Goal: Communication & Community: Participate in discussion

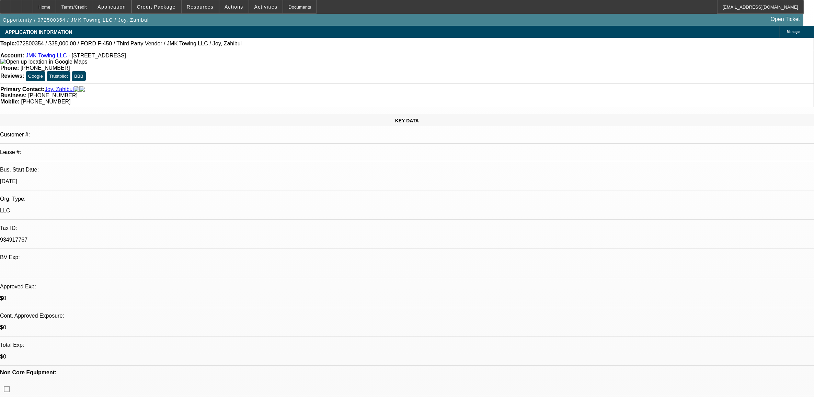
select select "0"
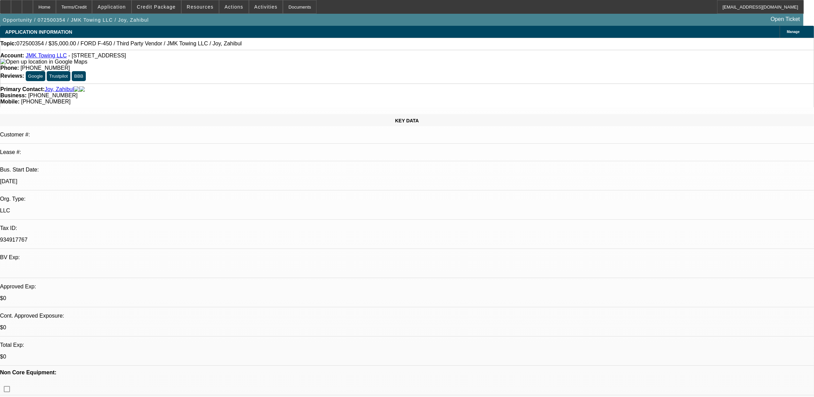
select select "0"
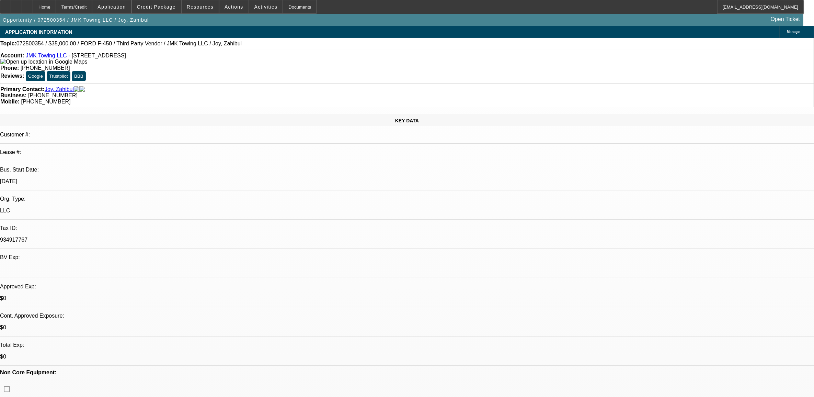
select select "0"
select select "1"
select select "6"
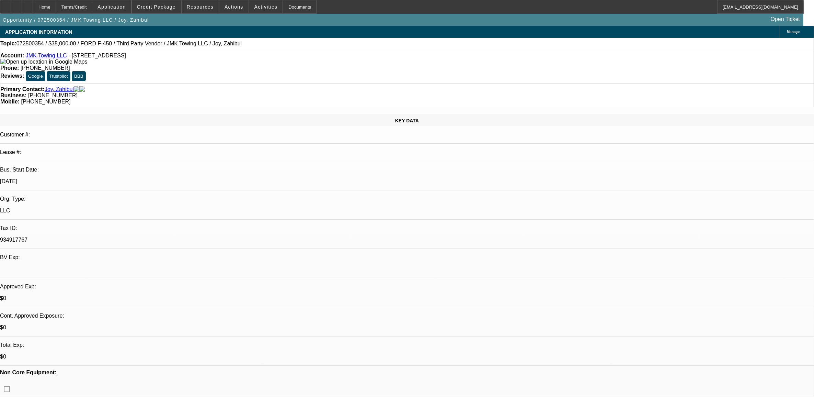
select select "1"
select select "6"
select select "1"
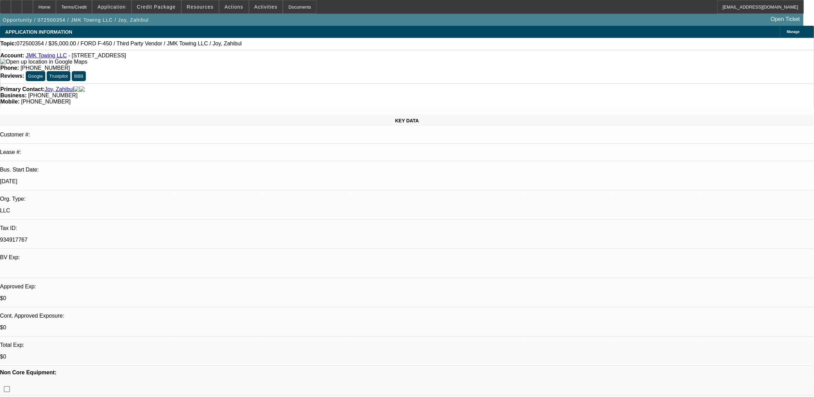
select select "4"
select select "1"
select select "6"
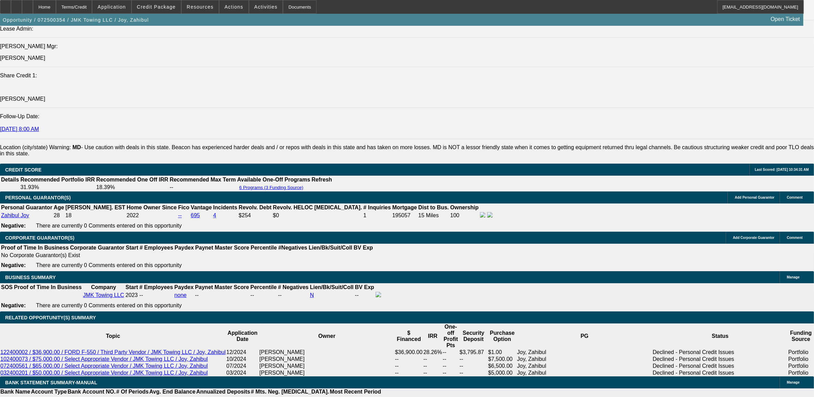
scroll to position [944, 0]
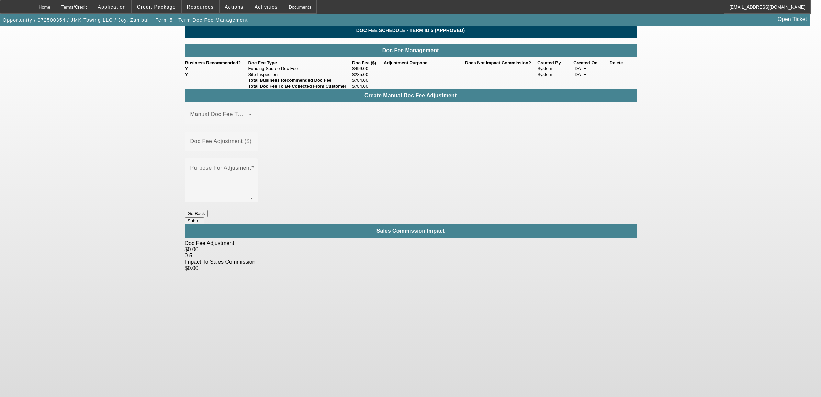
click at [208, 210] on button "Go Back" at bounding box center [196, 213] width 23 height 7
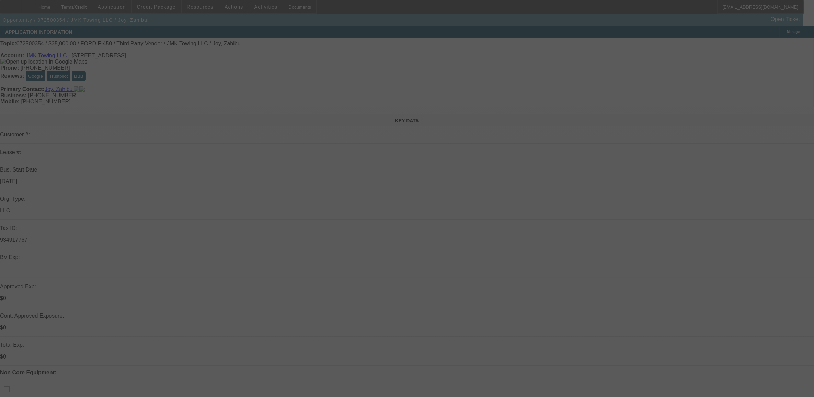
select select "0"
select select "6"
select select "0"
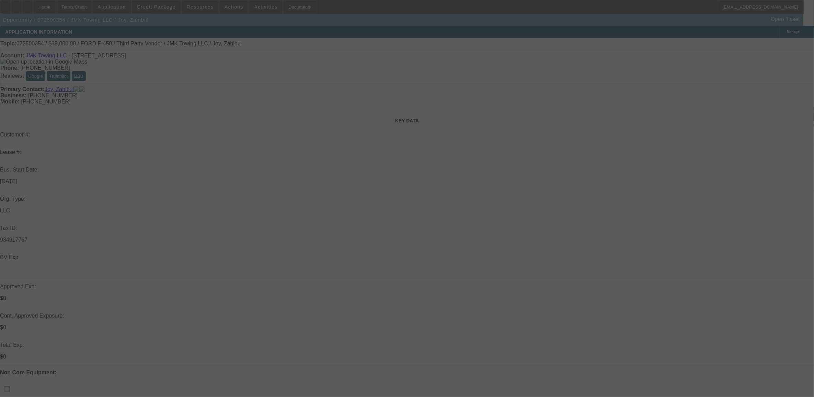
select select "0"
select select "6"
select select "0"
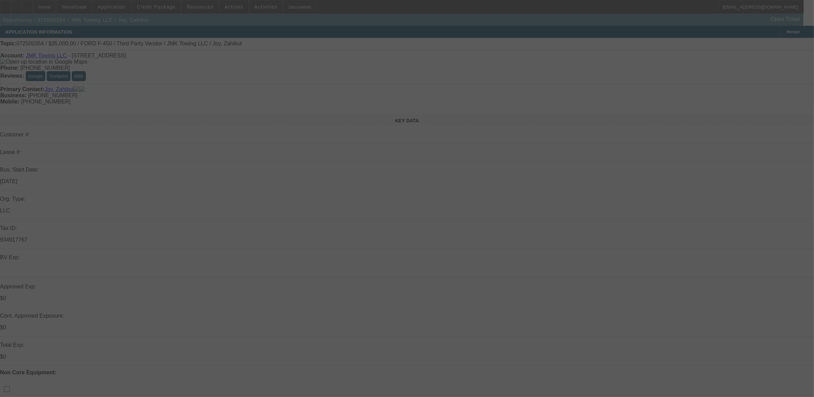
select select "0"
select select "4"
select select "0"
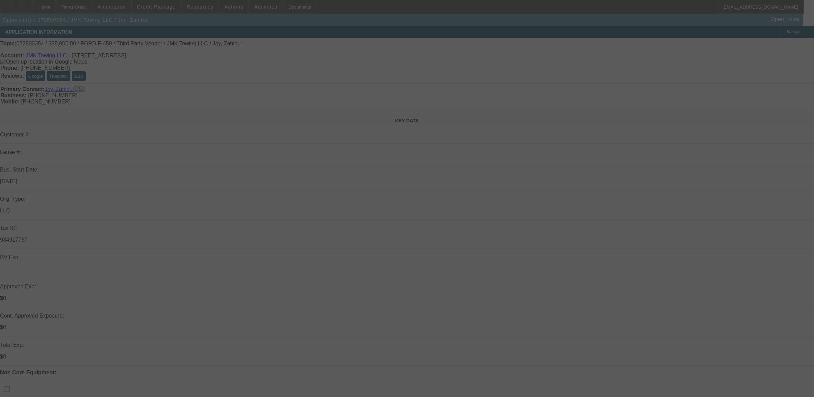
select select "6"
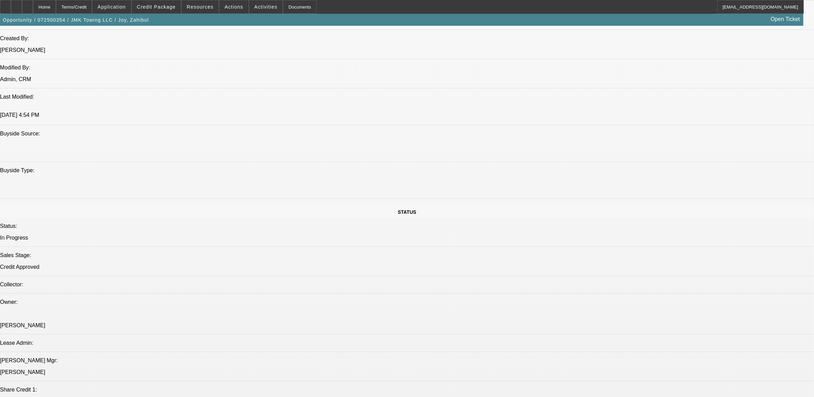
scroll to position [816, 0]
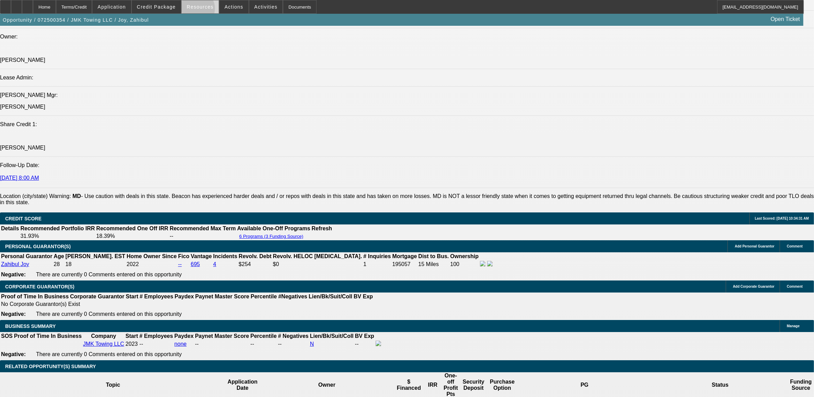
click at [200, 10] on span at bounding box center [200, 7] width 37 height 16
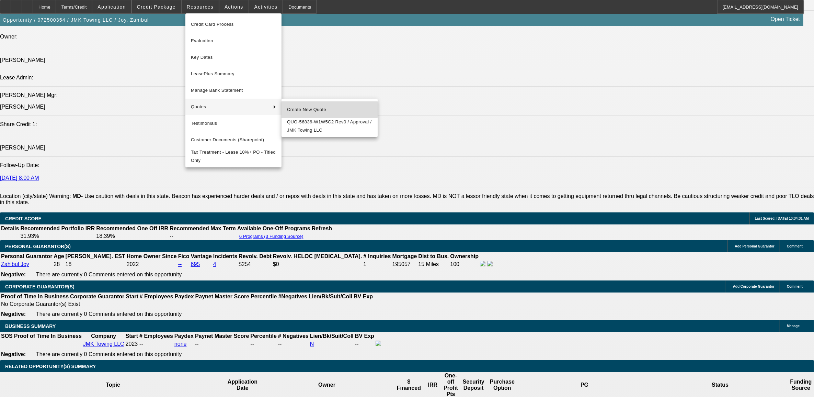
click at [304, 109] on span "Create New Quote" at bounding box center [329, 109] width 85 height 8
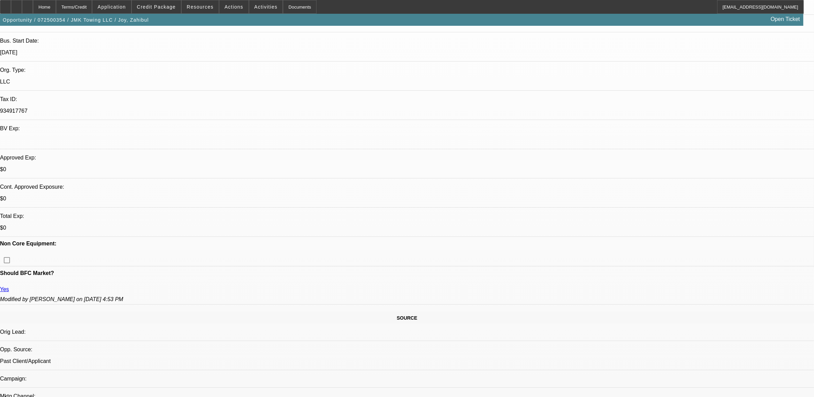
scroll to position [0, 0]
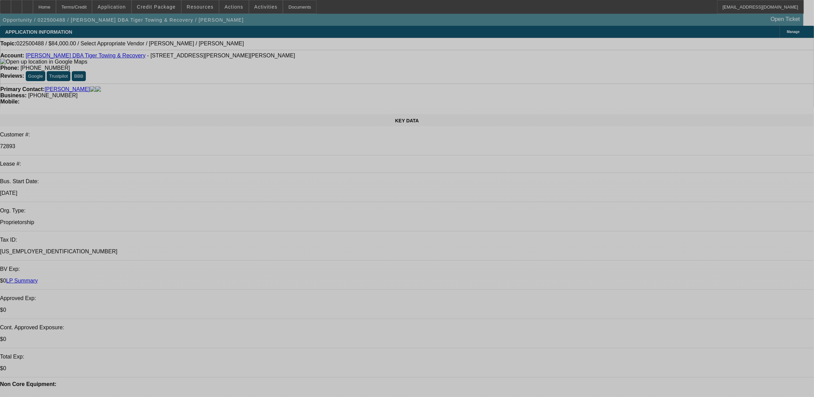
select select "0"
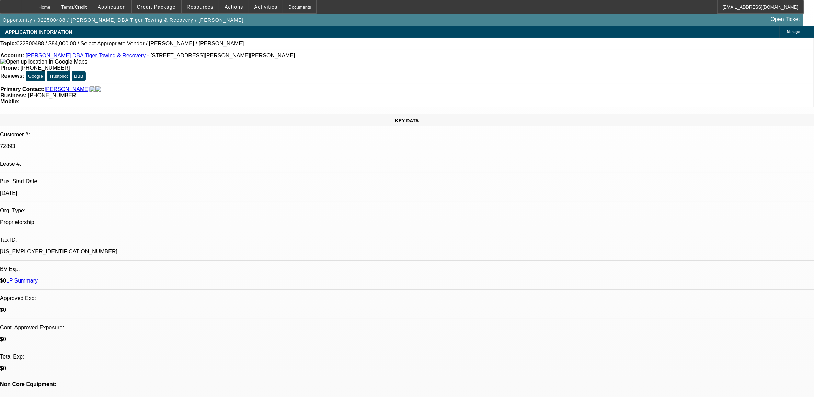
select select "2"
select select "0.1"
select select "1"
select select "2"
select select "4"
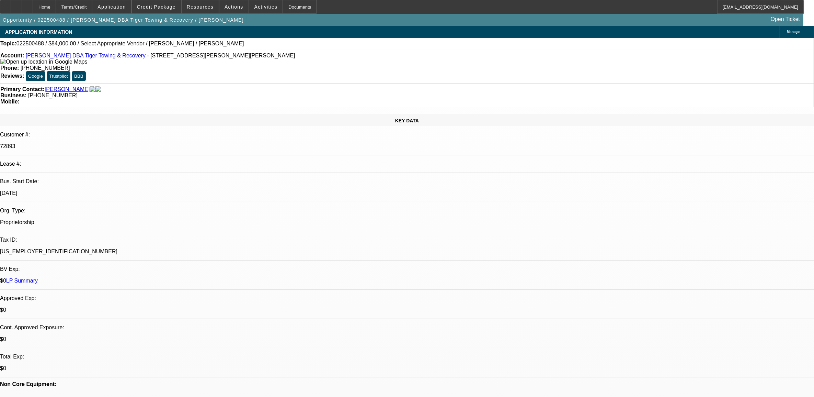
click at [12, 63] on img at bounding box center [43, 62] width 87 height 6
drag, startPoint x: 628, startPoint y: 60, endPoint x: 632, endPoint y: 57, distance: 4.9
click at [651, 83] on span "Reply All" at bounding box center [659, 84] width 19 height 5
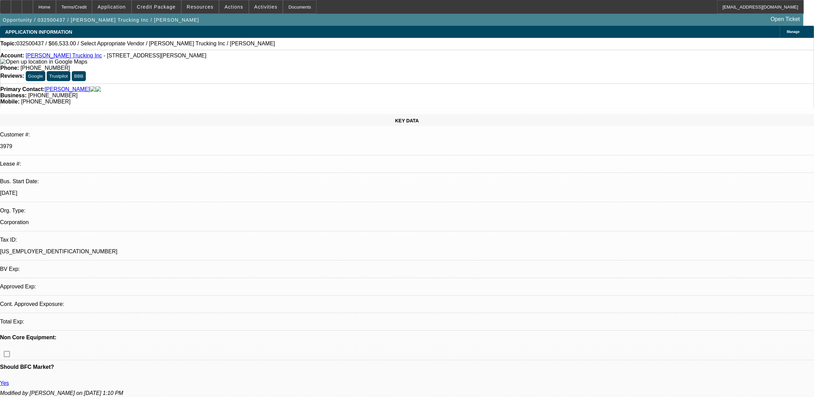
select select "0"
select select "2"
select select "0.1"
select select "4"
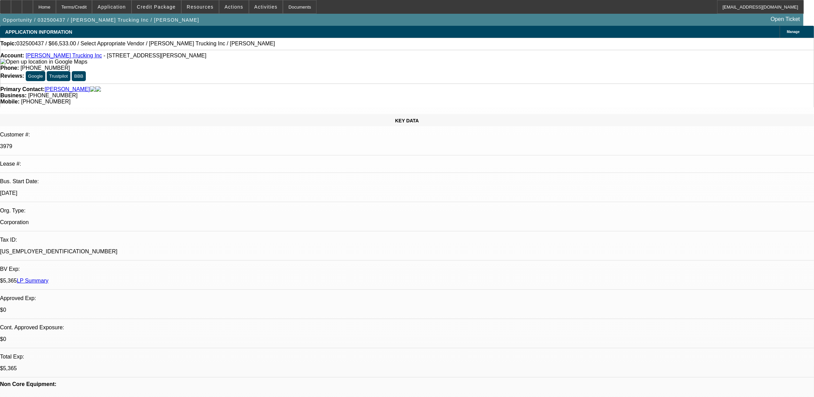
click at [48, 277] on link "LP Summary" at bounding box center [33, 280] width 32 height 6
select select "0"
select select "2"
select select "0"
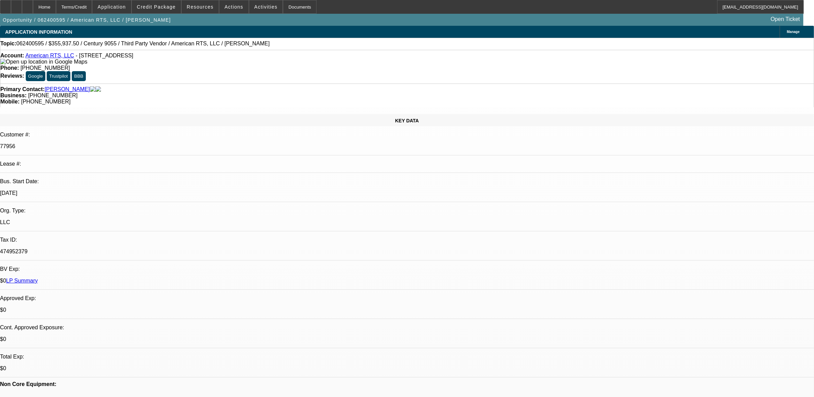
select select "2"
select select "0"
select select "2"
select select "0"
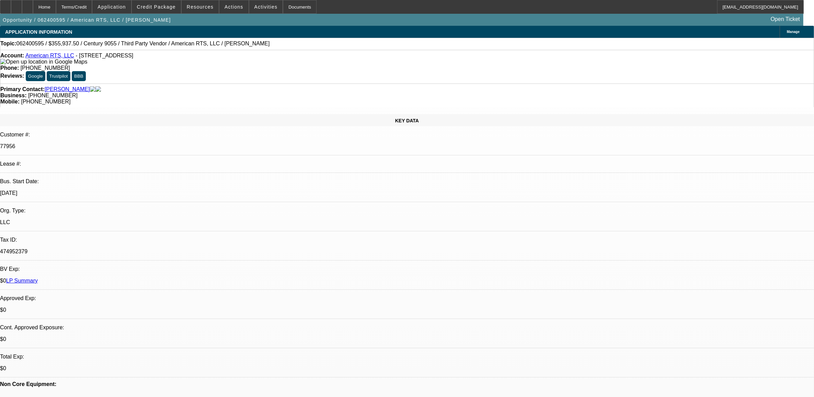
select select "0"
select select "1"
select select "2"
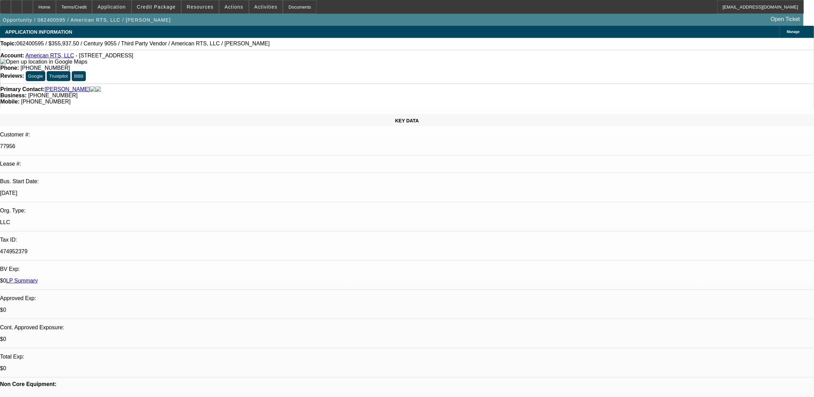
select select "6"
select select "1"
select select "2"
select select "6"
select select "1"
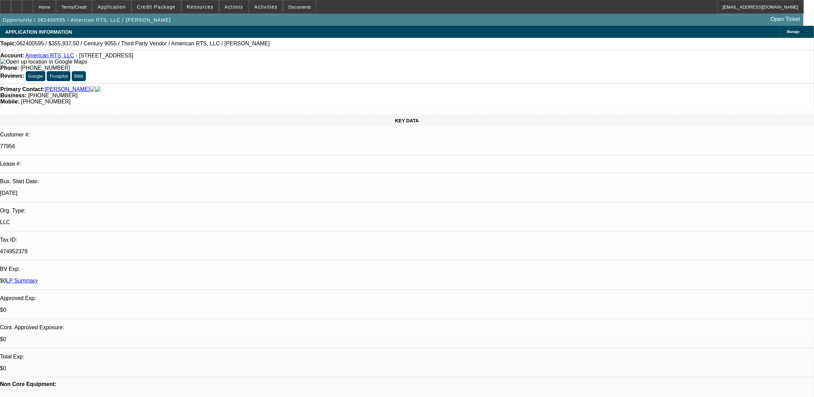
select select "2"
select select "6"
select select "1"
select select "2"
select select "6"
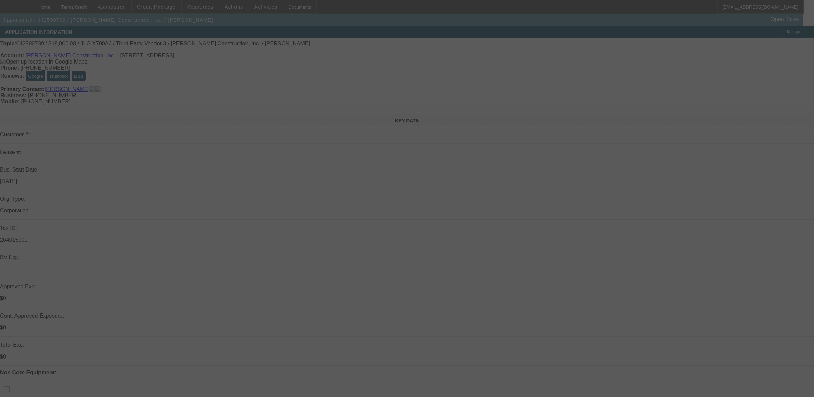
select select "0"
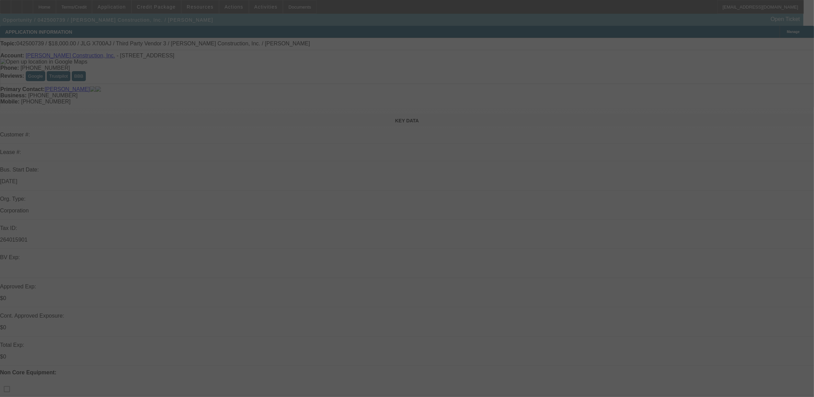
select select "0"
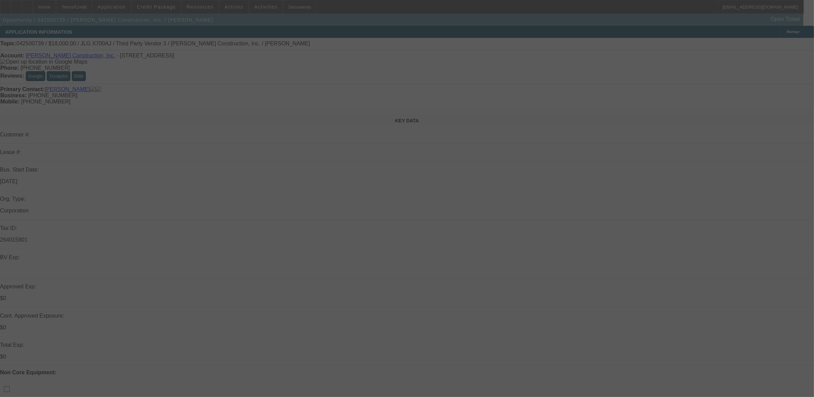
select select "0"
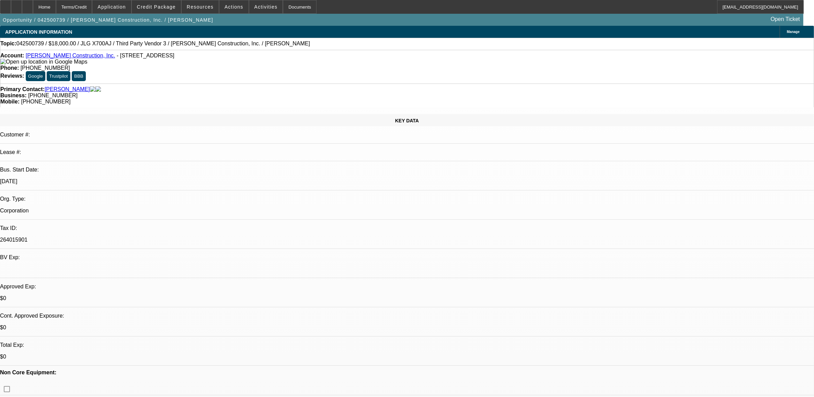
select select "1"
select select "3"
select select "6"
select select "1"
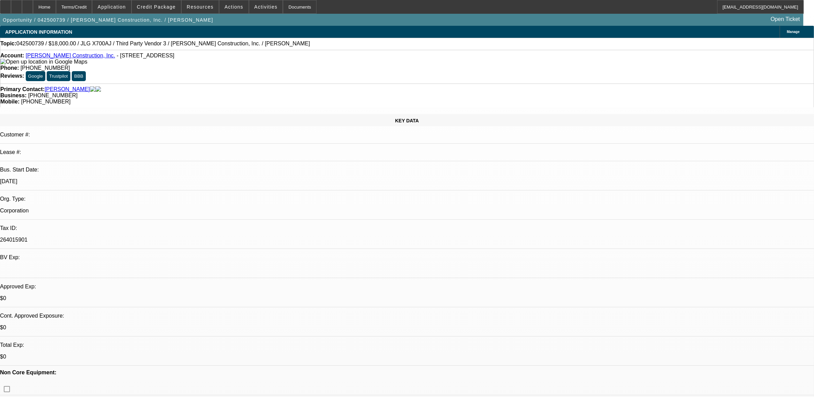
select select "6"
select select "1"
select select "3"
select select "6"
select select "1"
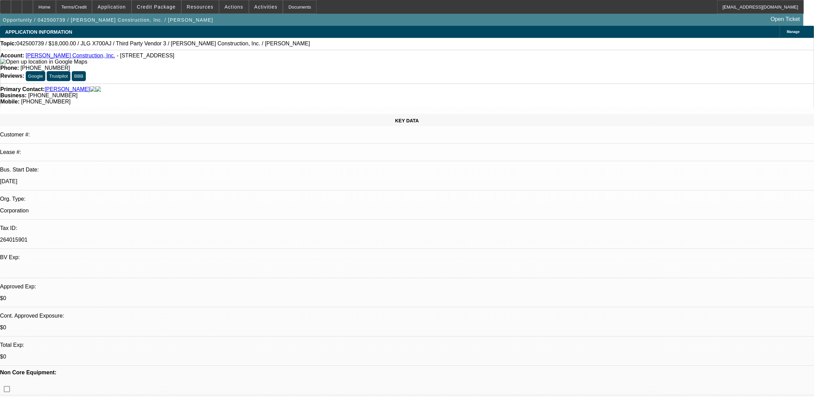
select select "3"
select select "6"
radio input "true"
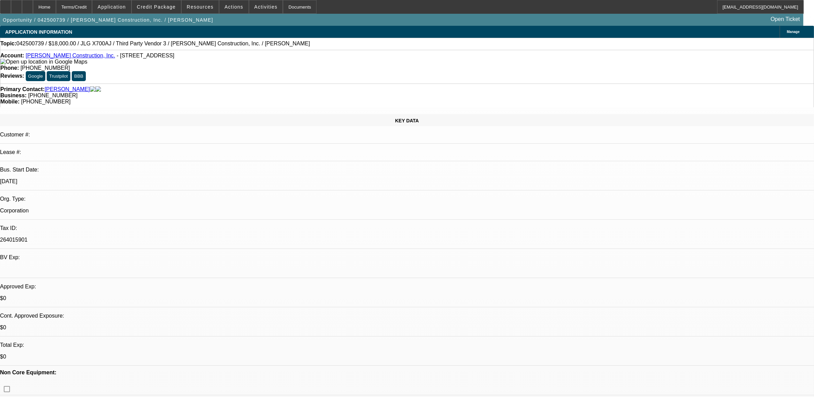
type textarea "8.29, best friend was just murdered. still buying a genie towards end of year 8…"
drag, startPoint x: 752, startPoint y: 169, endPoint x: 744, endPoint y: 160, distance: 11.9
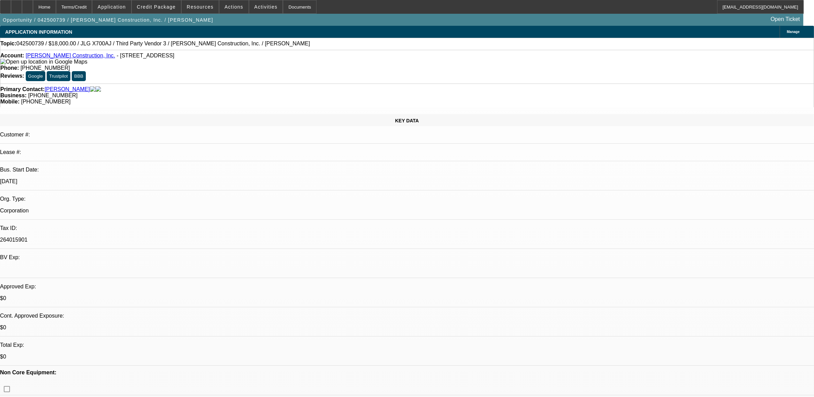
radio input "true"
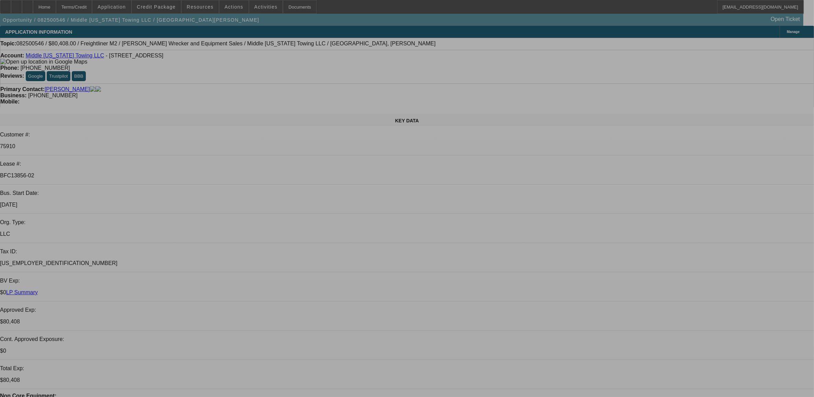
select select "0"
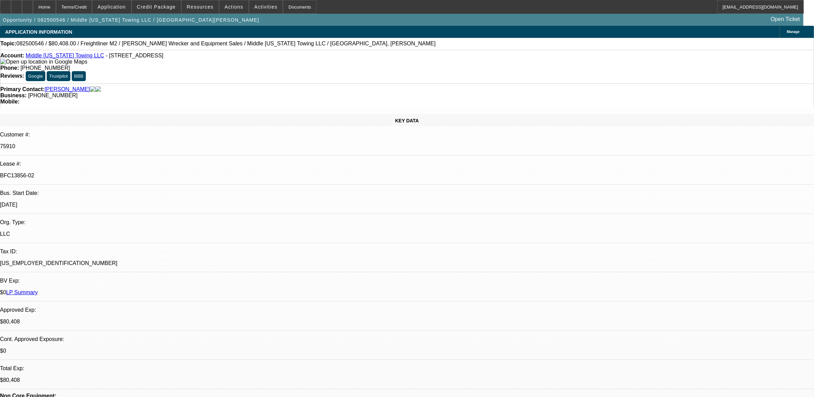
select select "0"
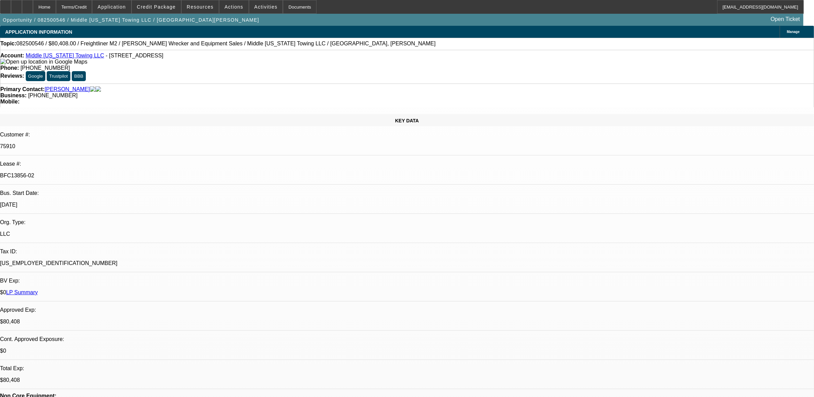
select select "0"
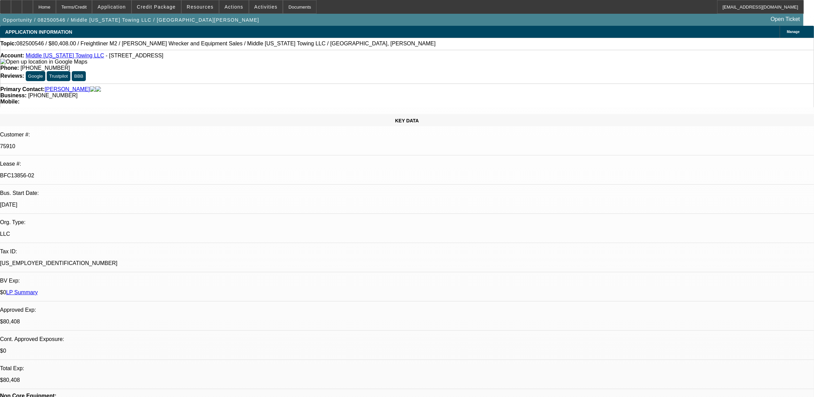
select select "0"
select select "1"
select select "2"
select select "6"
select select "1"
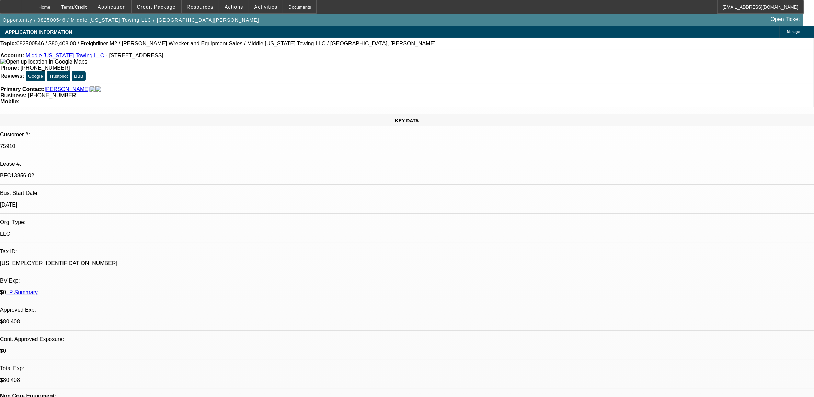
select select "1"
select select "6"
select select "1"
select select "2"
select select "6"
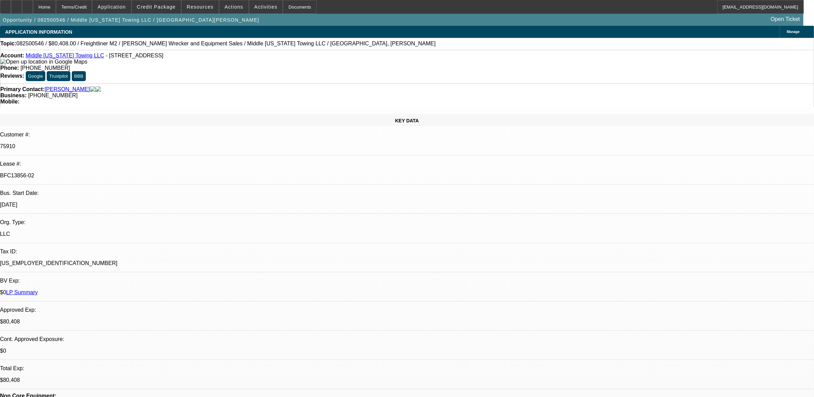
select select "1"
select select "2"
select select "6"
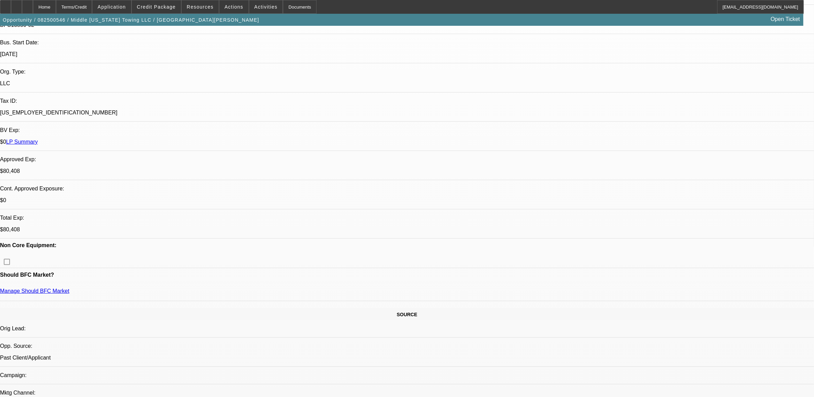
scroll to position [43, 0]
